Goal: Transaction & Acquisition: Purchase product/service

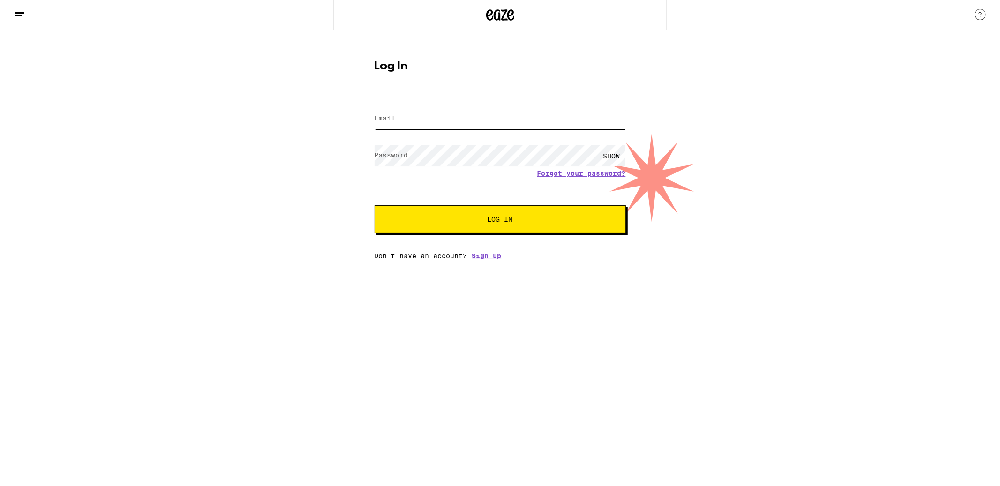
click at [454, 120] on input "Email" at bounding box center [500, 118] width 251 height 21
type input "[EMAIL_ADDRESS][DOMAIN_NAME]"
drag, startPoint x: 465, startPoint y: 121, endPoint x: 438, endPoint y: 118, distance: 26.9
click at [438, 118] on input "[EMAIL_ADDRESS][DOMAIN_NAME]" at bounding box center [500, 118] width 251 height 21
click at [535, 220] on span "Log In" at bounding box center [500, 219] width 175 height 7
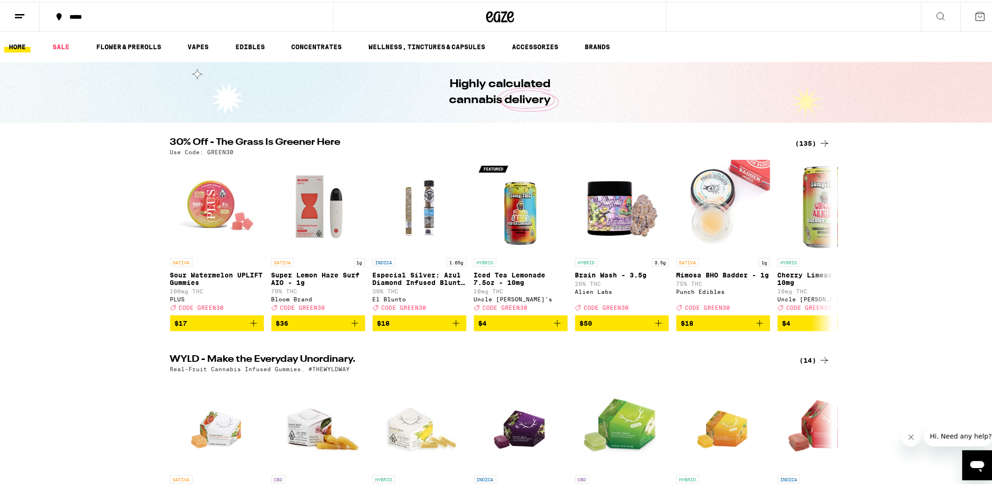
click at [809, 146] on div "(135)" at bounding box center [813, 141] width 35 height 11
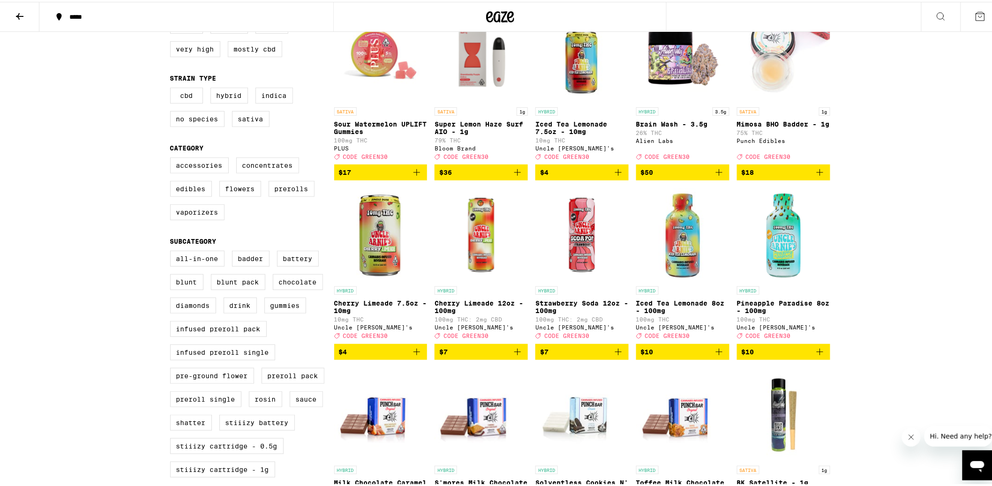
scroll to position [143, 0]
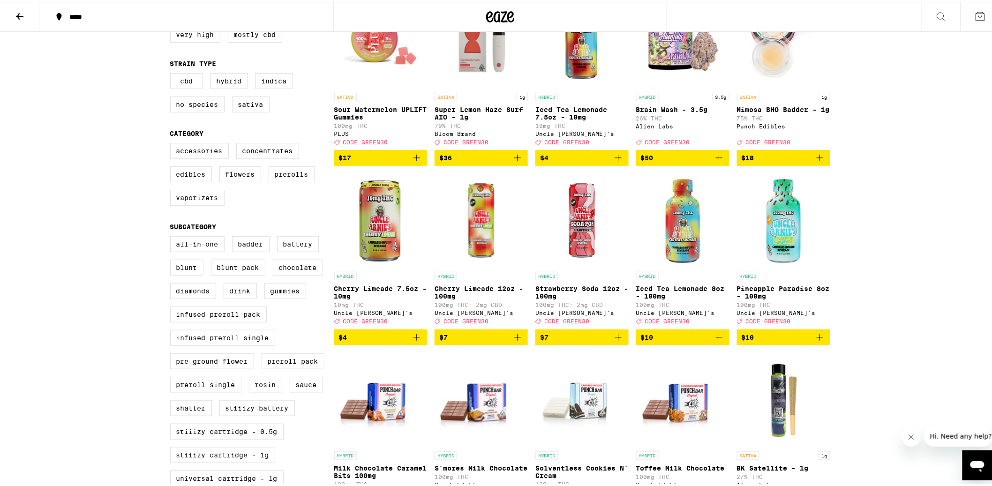
click at [241, 461] on label "STIIIZY Cartridge - 1g" at bounding box center [222, 453] width 105 height 16
click at [173, 236] on input "STIIIZY Cartridge - 1g" at bounding box center [172, 236] width 0 height 0
checkbox input "true"
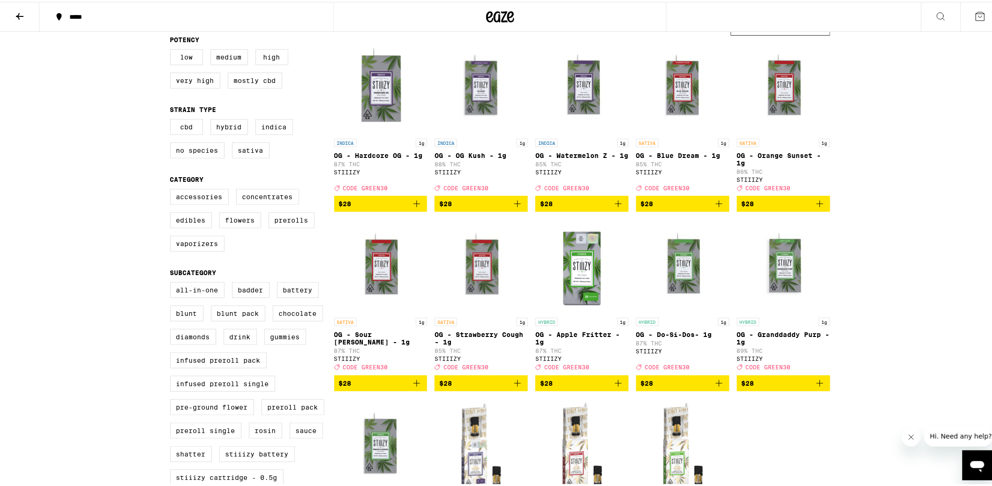
scroll to position [105, 0]
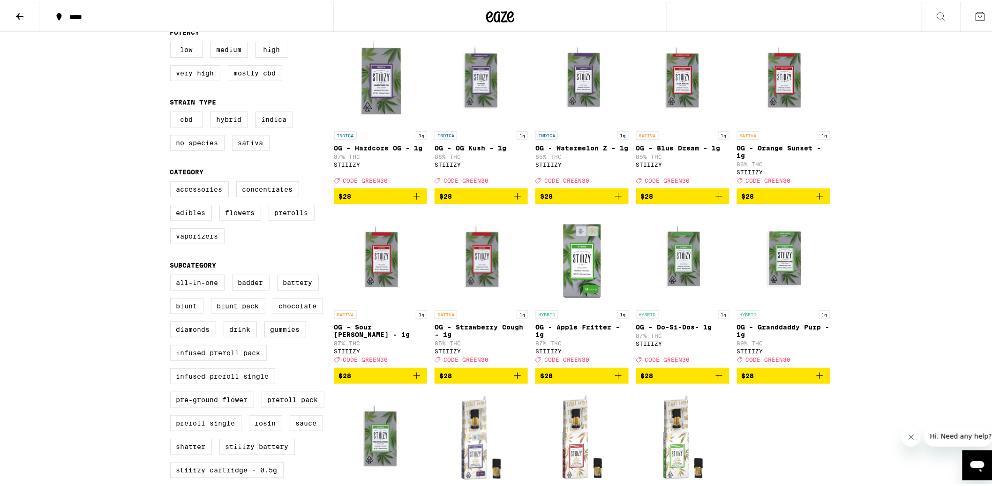
click at [518, 380] on icon "Add to bag" at bounding box center [517, 374] width 11 height 11
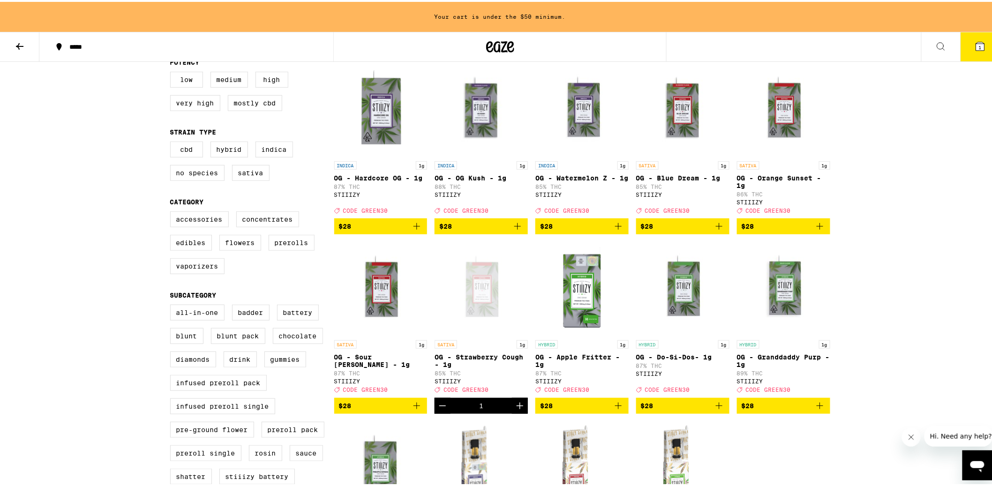
scroll to position [135, 0]
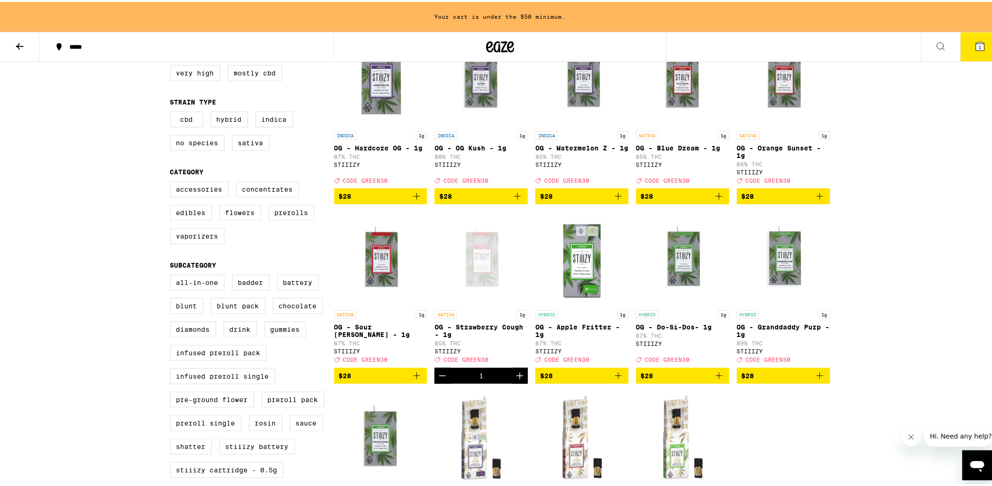
click at [613, 199] on icon "Add to bag" at bounding box center [618, 194] width 11 height 11
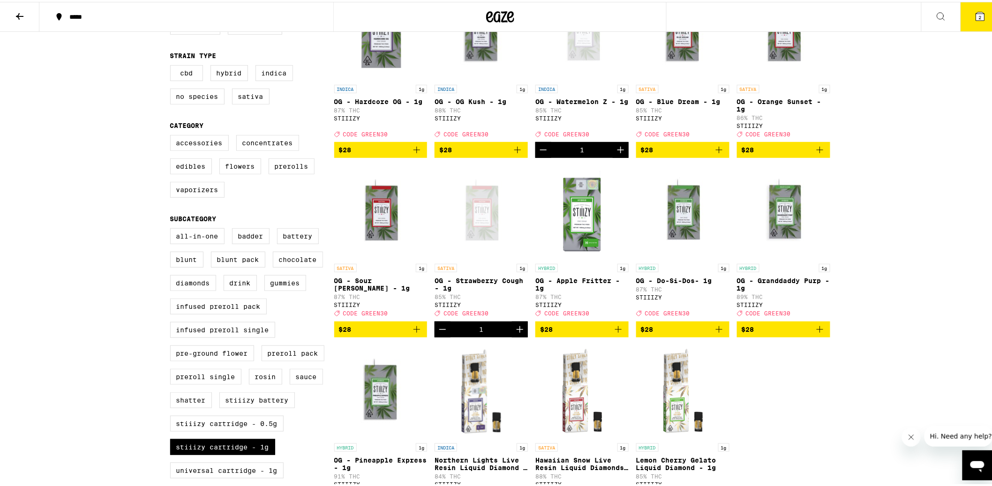
scroll to position [163, 0]
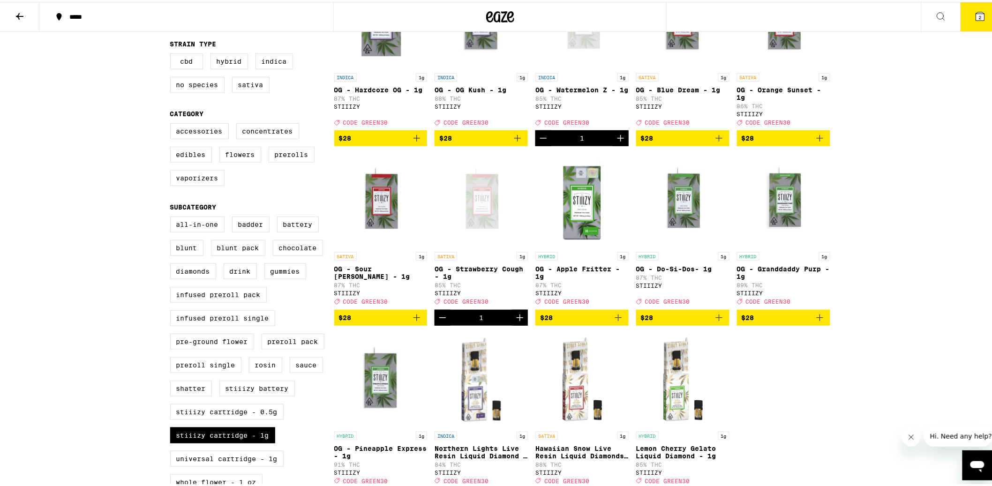
click at [539, 142] on icon "Decrement" at bounding box center [543, 136] width 11 height 11
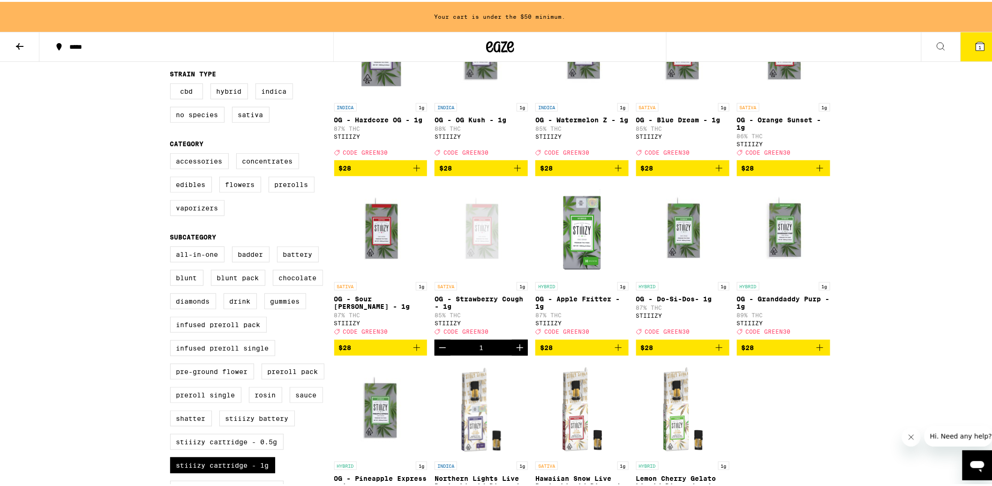
scroll to position [193, 0]
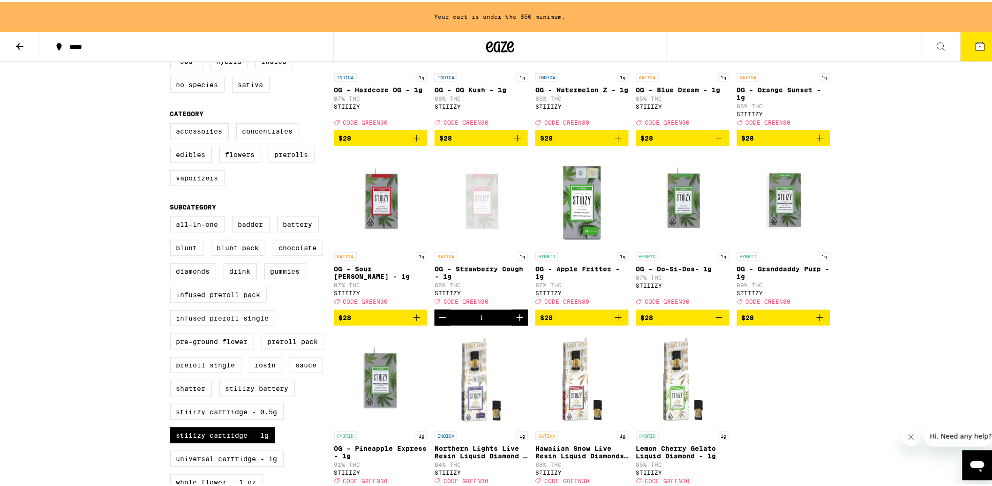
click at [441, 322] on icon "Decrement" at bounding box center [442, 315] width 11 height 11
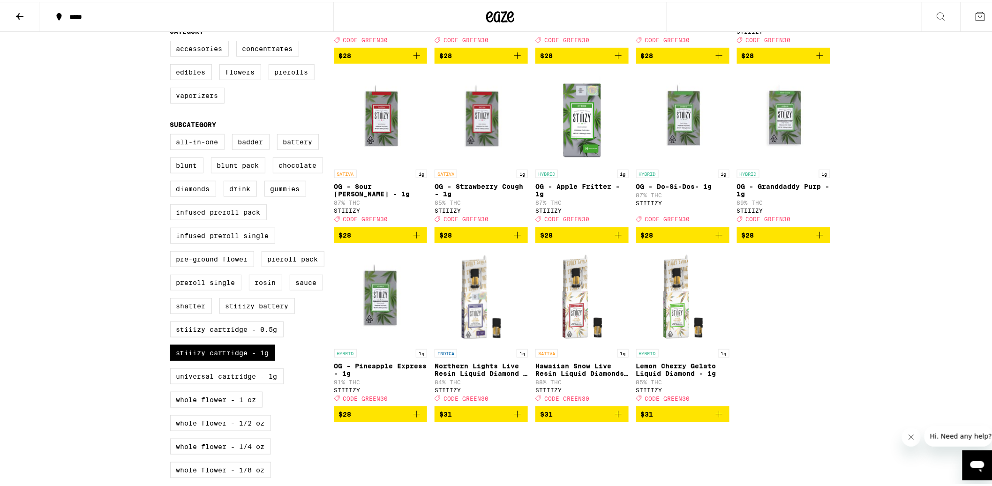
scroll to position [239, 0]
